Goal: Information Seeking & Learning: Learn about a topic

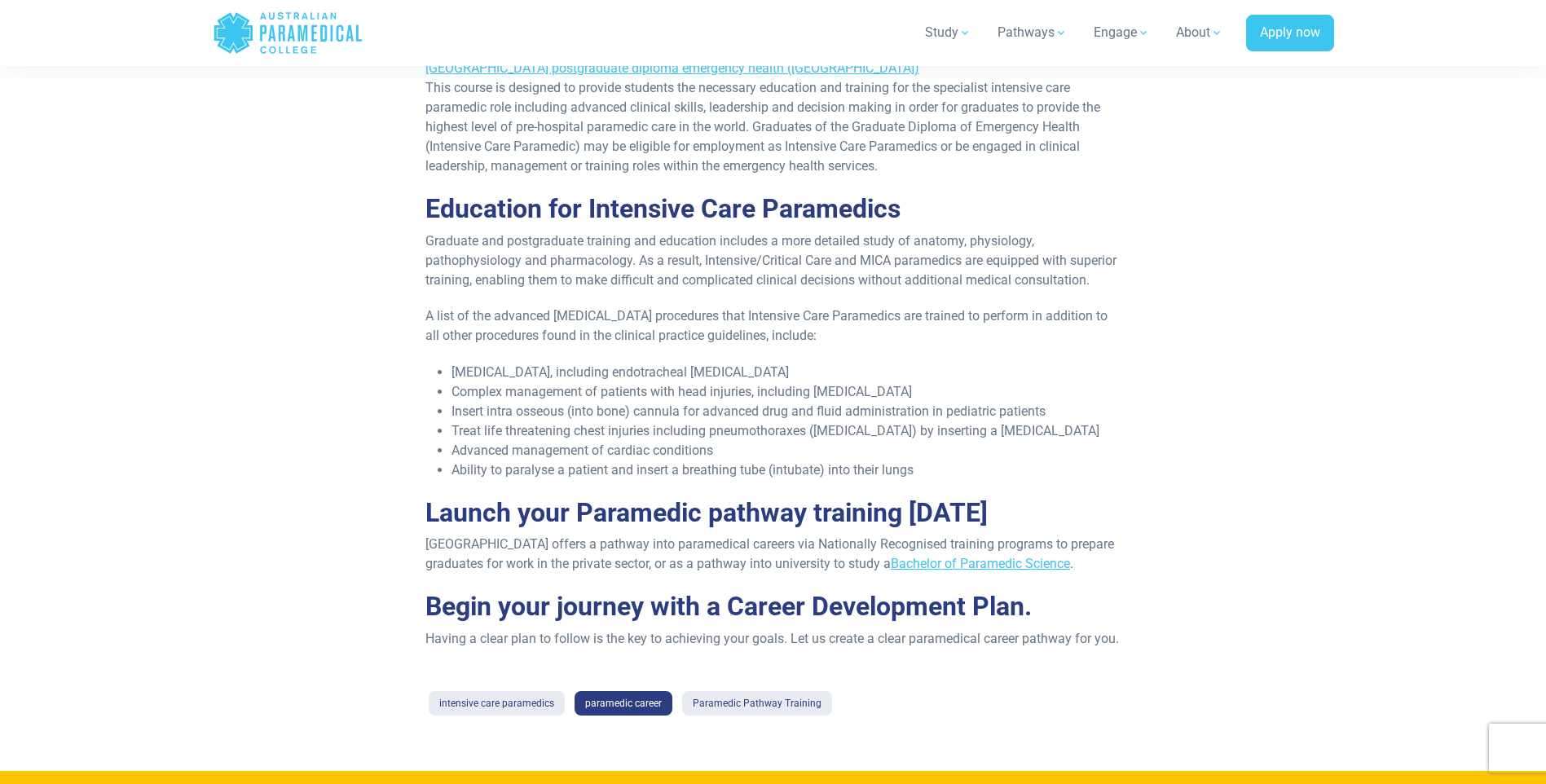
scroll to position [1466, 0]
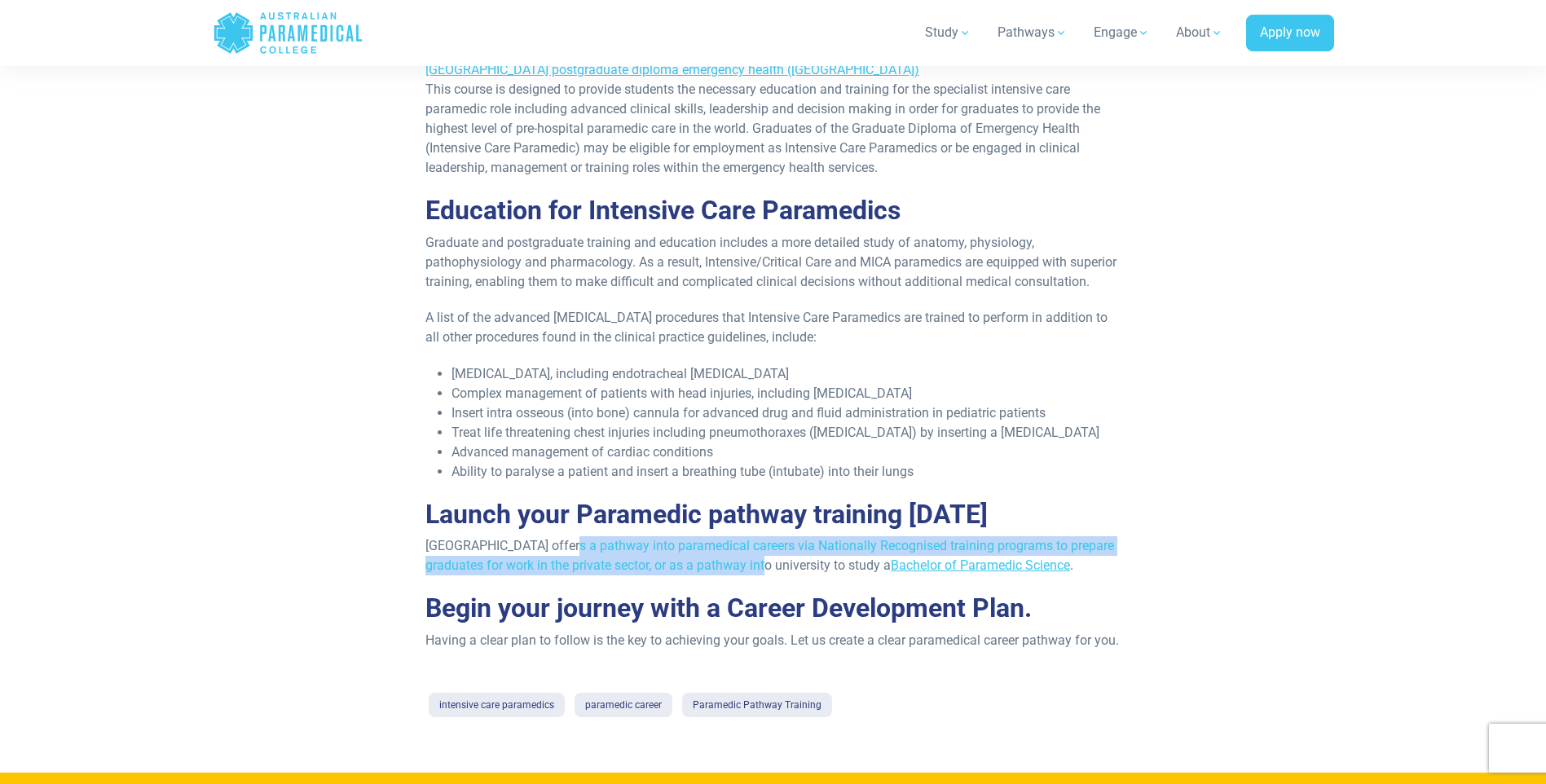
drag, startPoint x: 566, startPoint y: 563, endPoint x: 752, endPoint y: 585, distance: 187.3
click at [752, 575] on p "[GEOGRAPHIC_DATA] offers a pathway into paramedical careers via Nationally Reco…" at bounding box center [773, 556] width 695 height 39
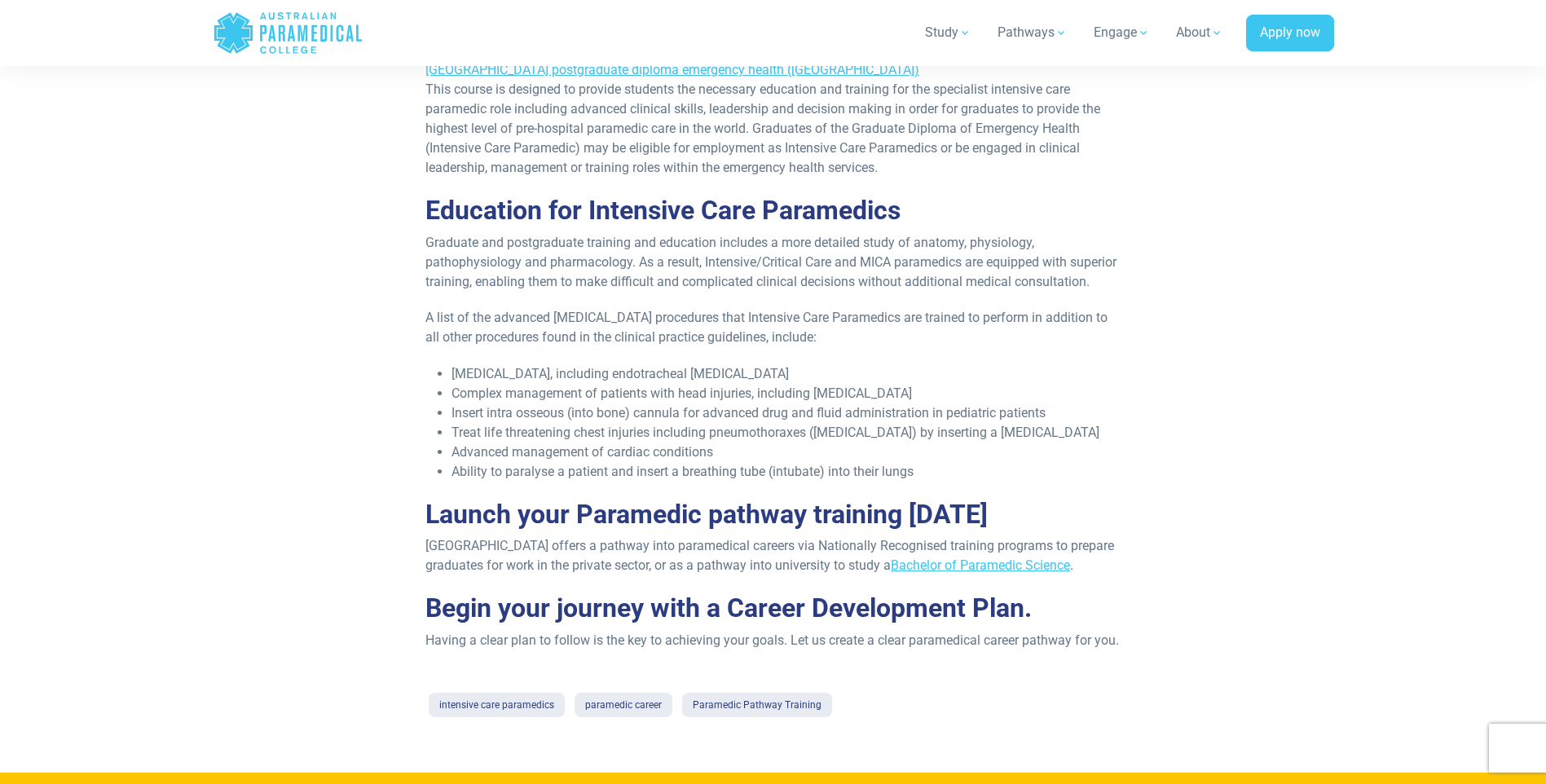
drag, startPoint x: 752, startPoint y: 585, endPoint x: 725, endPoint y: 596, distance: 29.2
click at [722, 575] on p "[GEOGRAPHIC_DATA] offers a pathway into paramedical careers via Nationally Reco…" at bounding box center [773, 556] width 695 height 39
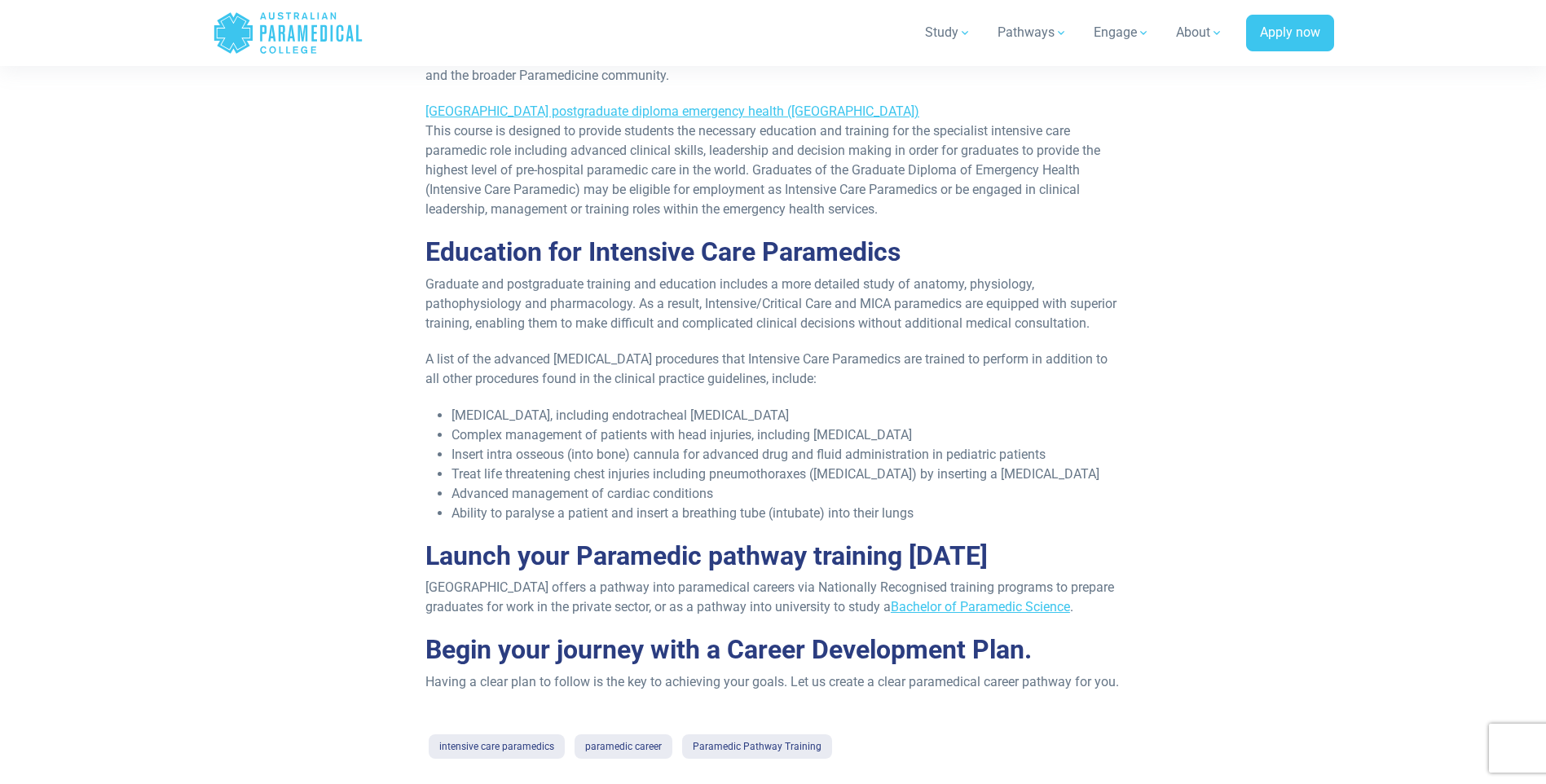
scroll to position [1385, 0]
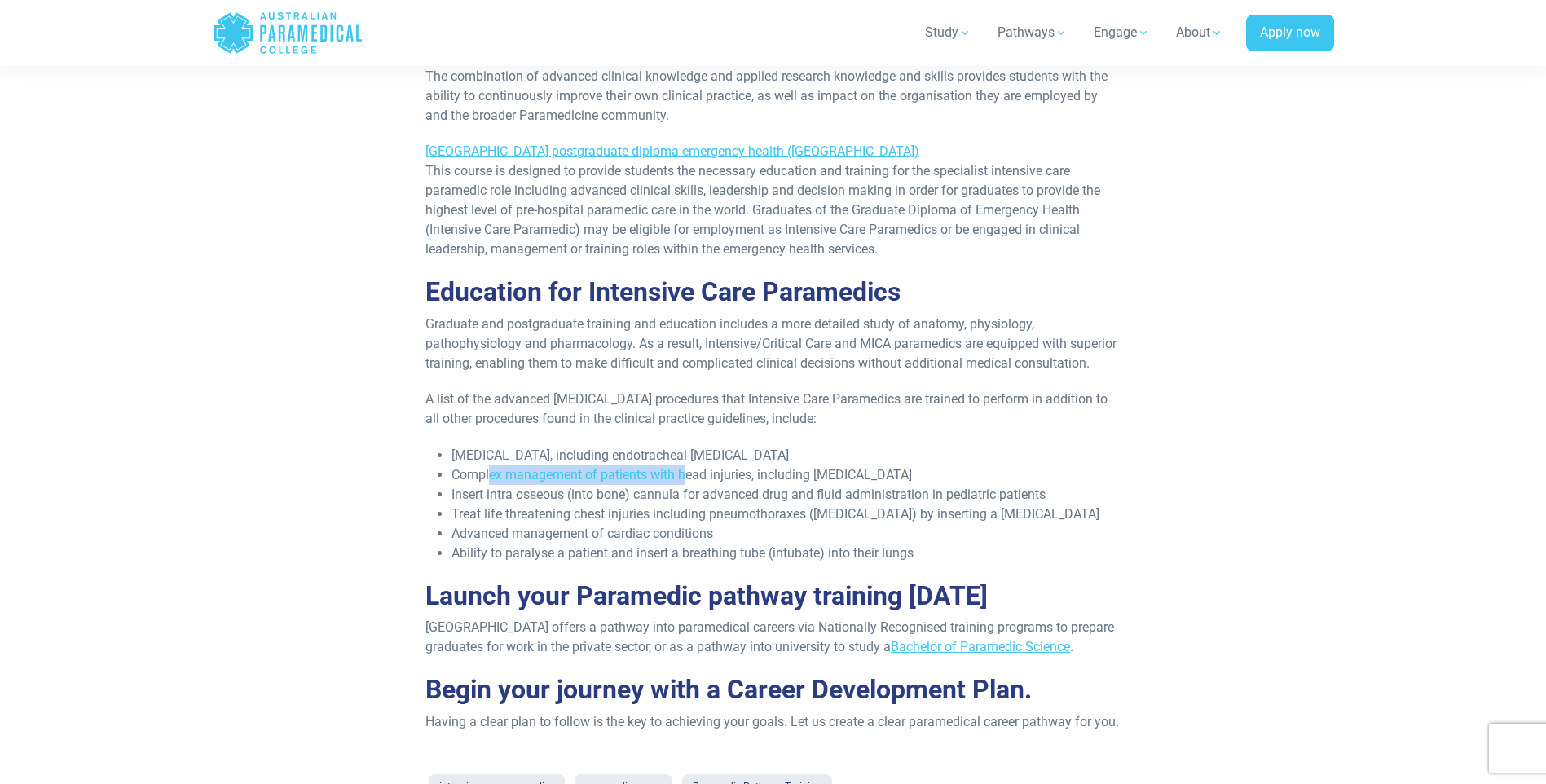
drag, startPoint x: 489, startPoint y: 484, endPoint x: 684, endPoint y: 486, distance: 195.0
click at [684, 484] on li "Complex management of patients with head injuries, including [MEDICAL_DATA]" at bounding box center [786, 474] width 669 height 20
drag, startPoint x: 684, startPoint y: 486, endPoint x: 574, endPoint y: 527, distance: 117.4
click at [580, 524] on li "Treat life threatening chest injuries including pneumothoraxes ([MEDICAL_DATA])…" at bounding box center [786, 513] width 669 height 20
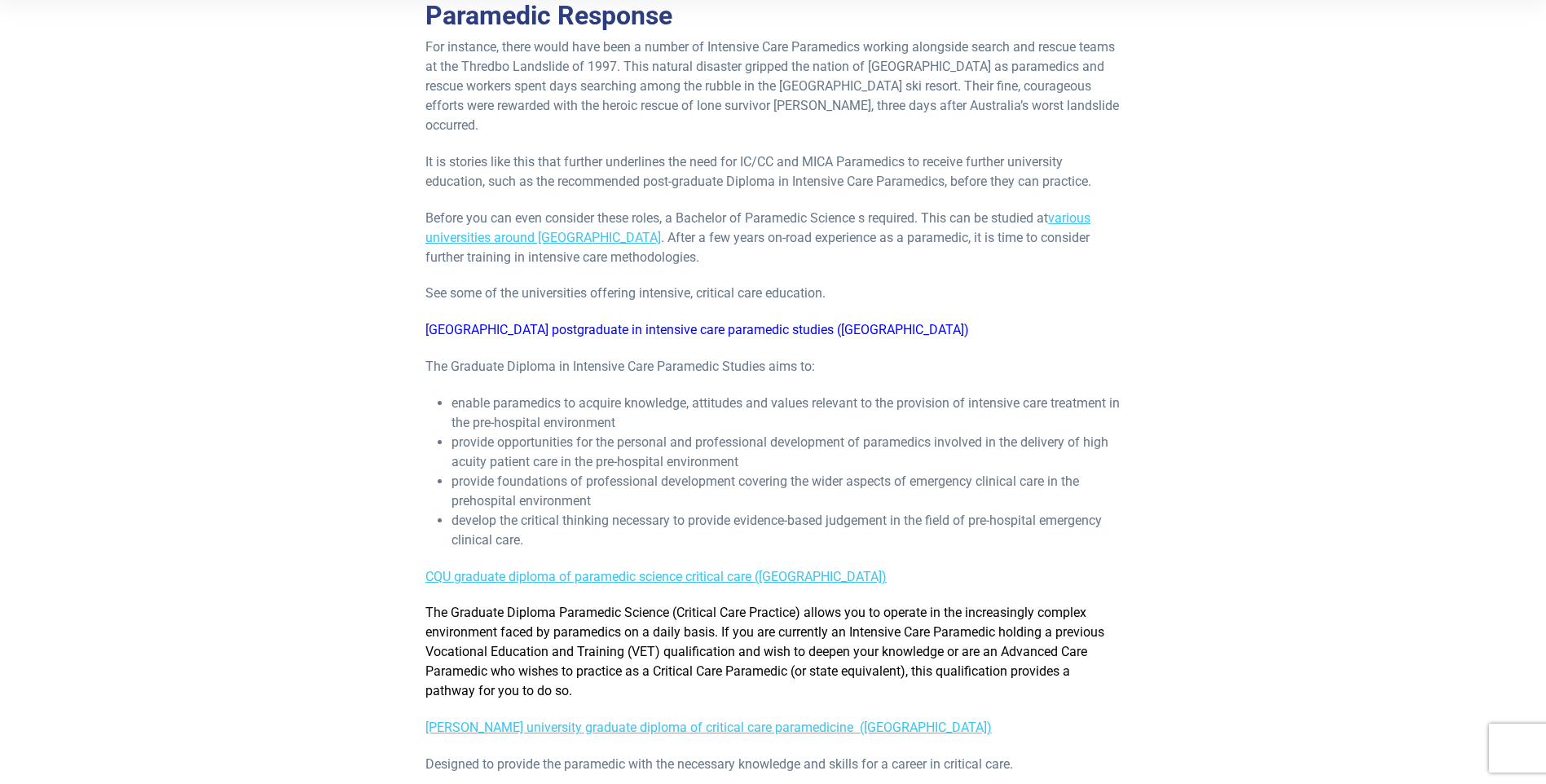
scroll to position [570, 0]
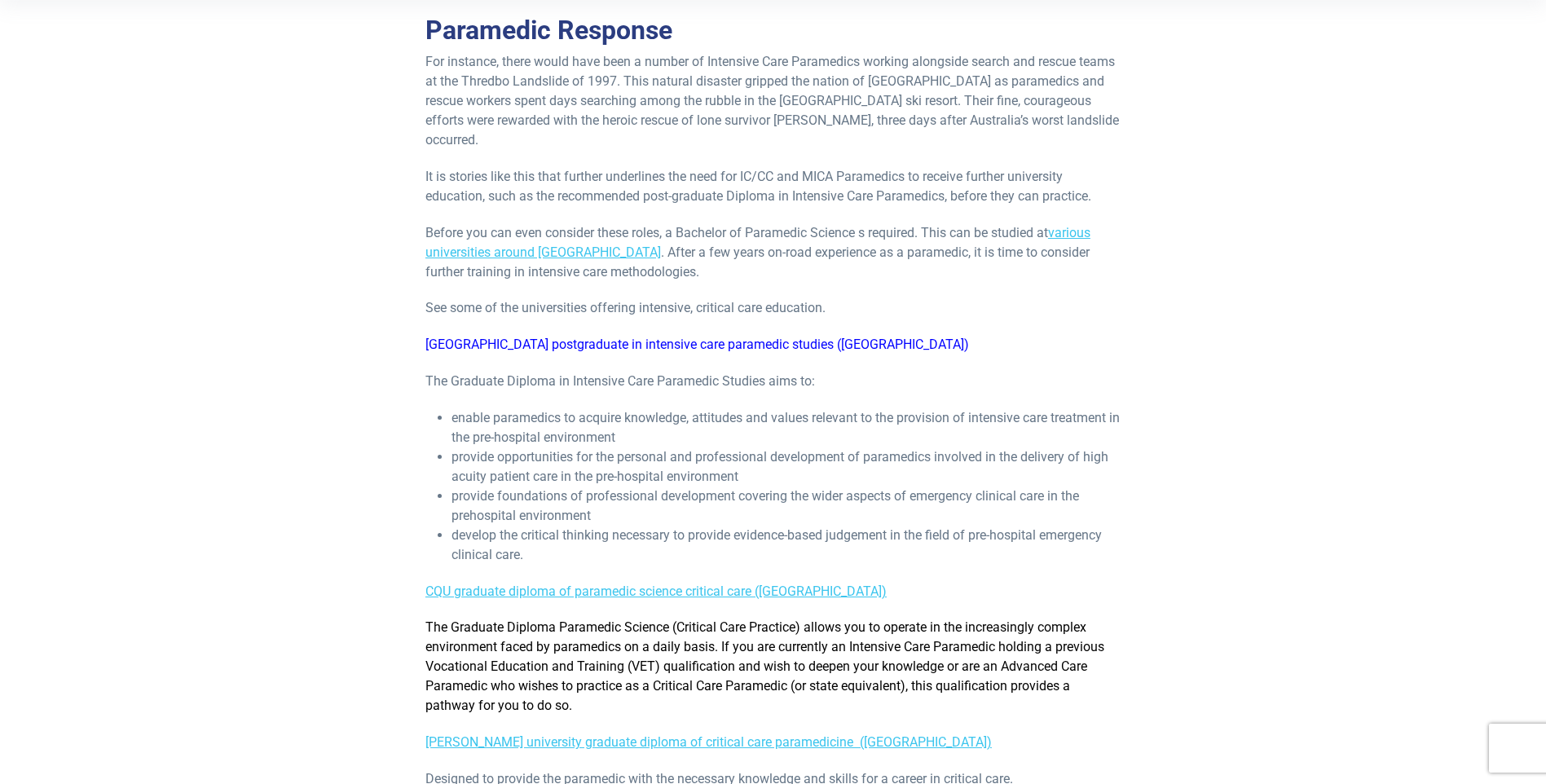
click at [696, 336] on span "[GEOGRAPHIC_DATA] postgraduate in intensive care paramedic studies ([GEOGRAPHIC…" at bounding box center [697, 344] width 543 height 15
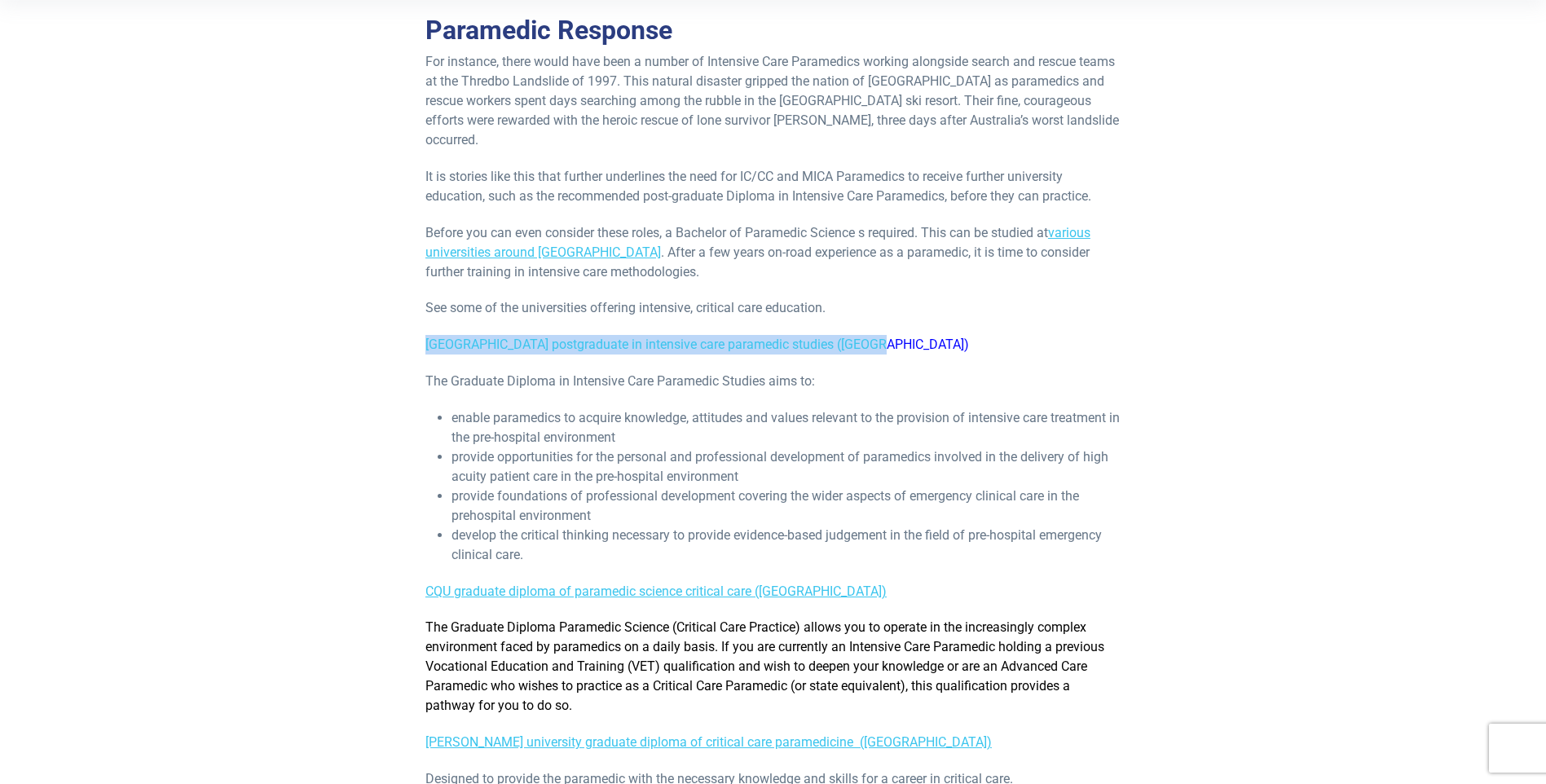
drag, startPoint x: 424, startPoint y: 325, endPoint x: 852, endPoint y: 322, distance: 428.0
click at [857, 335] on p "[GEOGRAPHIC_DATA] postgraduate in intensive care paramedic studies ([GEOGRAPHIC…" at bounding box center [773, 344] width 695 height 20
drag, startPoint x: 852, startPoint y: 322, endPoint x: 764, endPoint y: 321, distance: 88.0
